Goal: Information Seeking & Learning: Learn about a topic

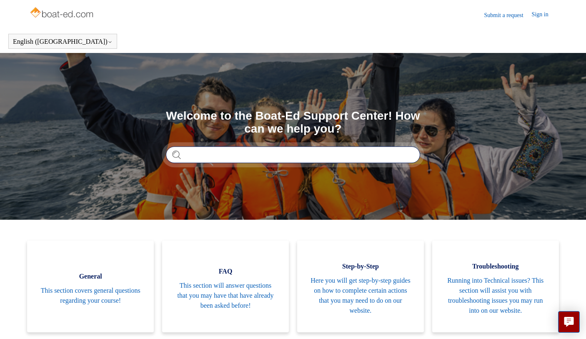
click at [222, 154] on input "Search" at bounding box center [293, 154] width 254 height 17
type input "**********"
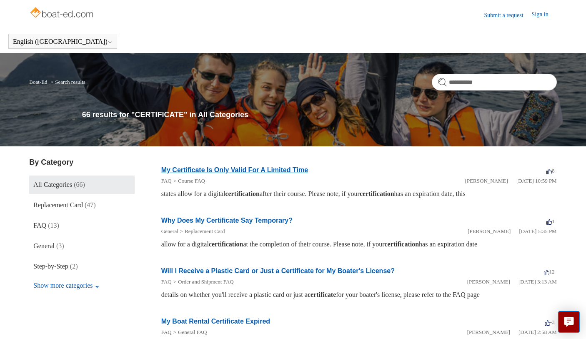
click at [298, 169] on link "My Certificate Is Only Valid For A Limited Time" at bounding box center [234, 169] width 147 height 7
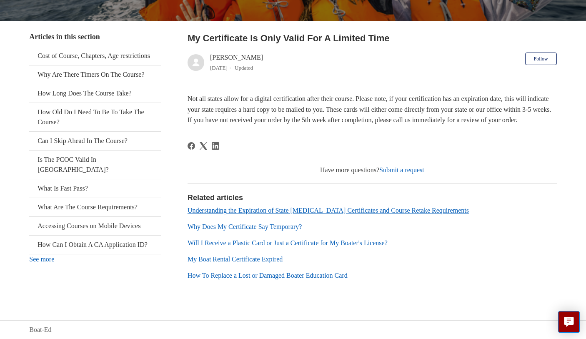
scroll to position [149, 0]
click at [257, 228] on link "Why Does My Certificate Say Temporary?" at bounding box center [244, 226] width 115 height 7
click at [248, 244] on link "Will I Receive a Plastic Card or Just a Certificate for My Boater's License?" at bounding box center [287, 242] width 200 height 7
